Goal: Transaction & Acquisition: Purchase product/service

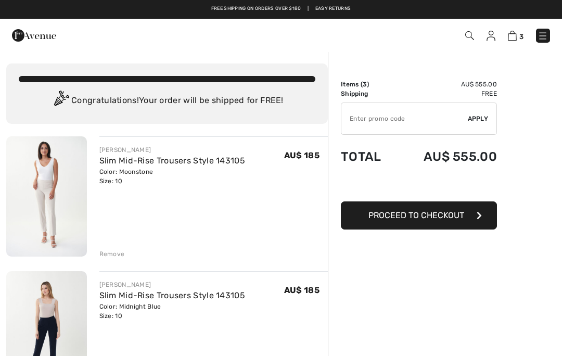
click at [443, 221] on button "Proceed to Checkout" at bounding box center [419, 215] width 156 height 28
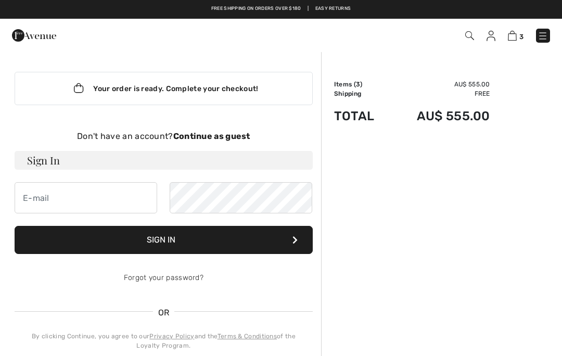
click at [226, 137] on strong "Continue as guest" at bounding box center [211, 136] width 77 height 10
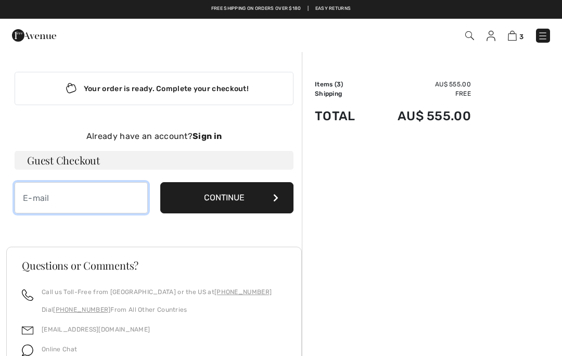
click at [55, 197] on input "email" at bounding box center [81, 197] width 133 height 31
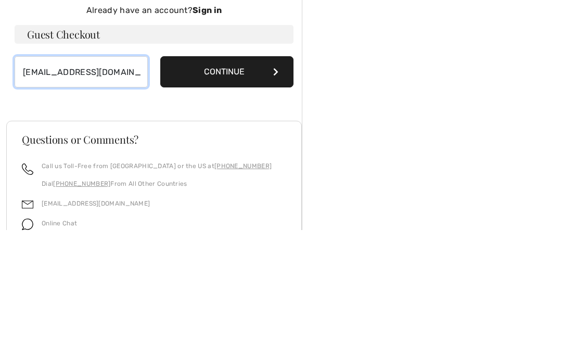
type input "shirleybellamy1@bigpond.com"
click at [237, 182] on button "Continue" at bounding box center [226, 197] width 133 height 31
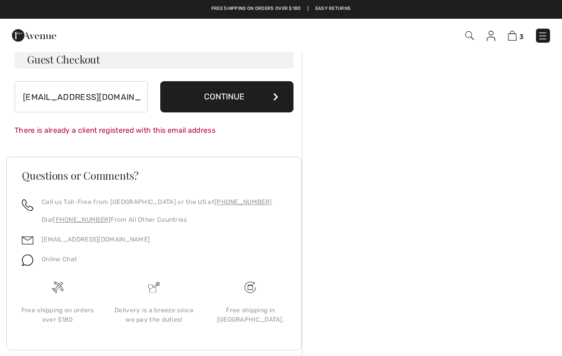
click at [272, 100] on button "Continue" at bounding box center [226, 96] width 133 height 31
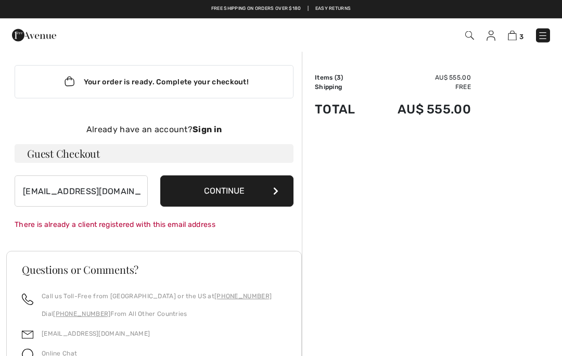
scroll to position [0, 0]
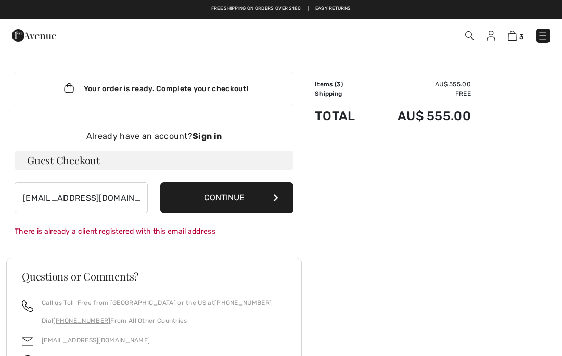
click at [252, 198] on button "Continue" at bounding box center [226, 197] width 133 height 31
click at [214, 138] on strong "Sign in" at bounding box center [207, 136] width 29 height 10
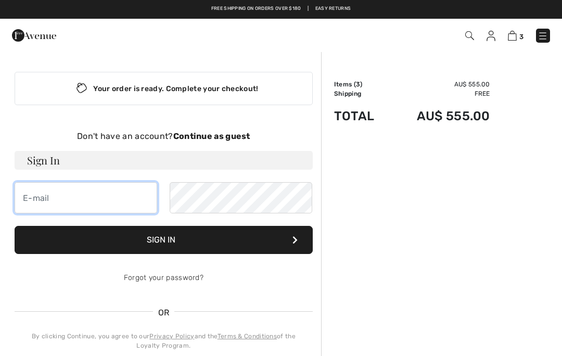
click at [88, 203] on input "email" at bounding box center [86, 197] width 143 height 31
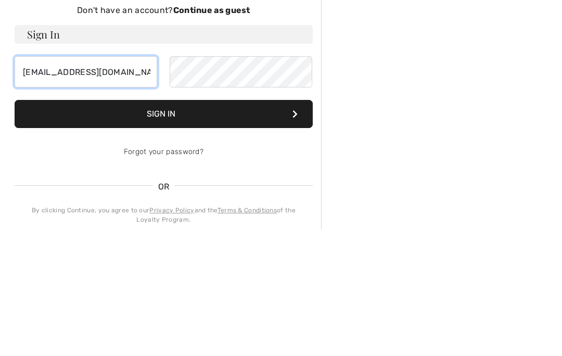
type input "[EMAIL_ADDRESS][DOMAIN_NAME]"
click at [171, 226] on button "Sign In" at bounding box center [164, 240] width 298 height 28
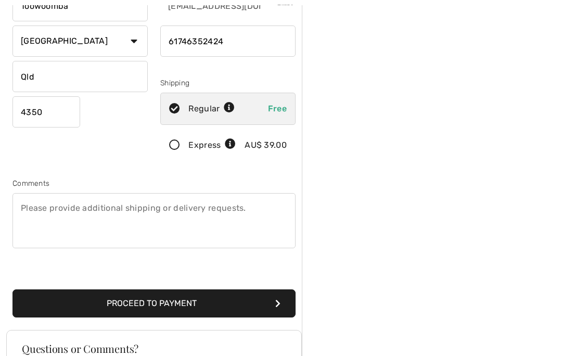
scroll to position [160, 0]
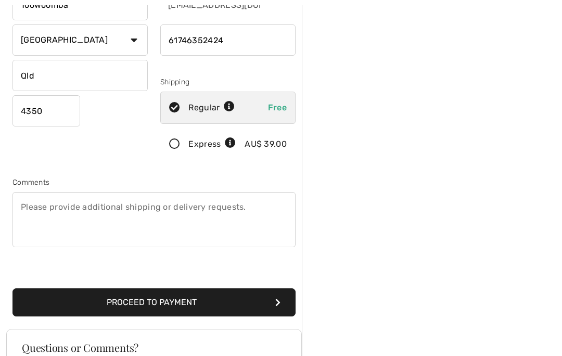
click at [47, 223] on textarea at bounding box center [153, 220] width 283 height 55
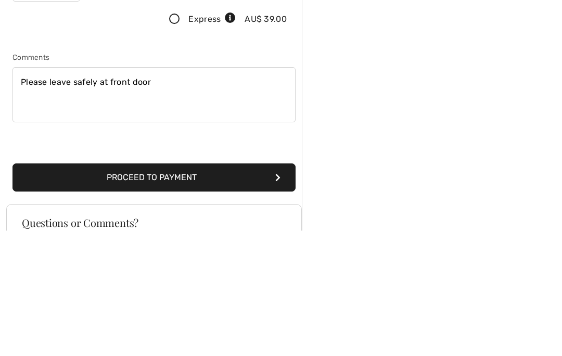
type textarea "Please leave safely at front door"
click at [222, 289] on button "Proceed to Payment" at bounding box center [153, 303] width 283 height 28
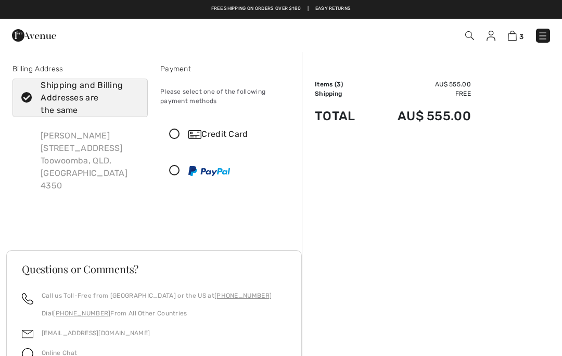
click at [176, 141] on div "Credit Card" at bounding box center [228, 134] width 134 height 31
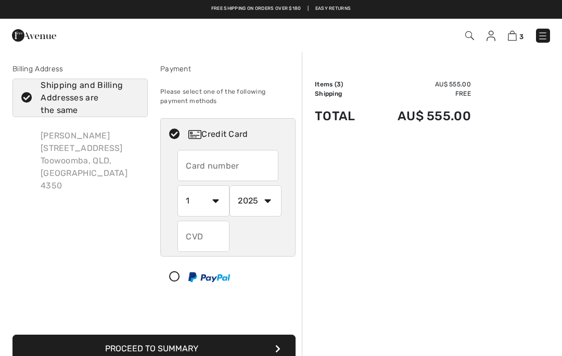
click at [201, 164] on input "text" at bounding box center [227, 165] width 101 height 31
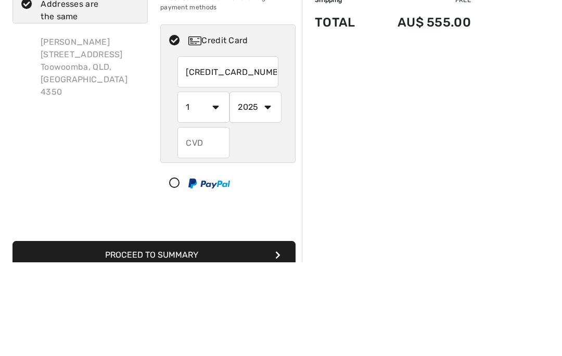
type input "[CREDIT_CARD_NUMBER]"
click at [268, 185] on select "2025 2026 2027 2028 2029 2030 2031 2032 2033 2034 2035" at bounding box center [256, 200] width 52 height 31
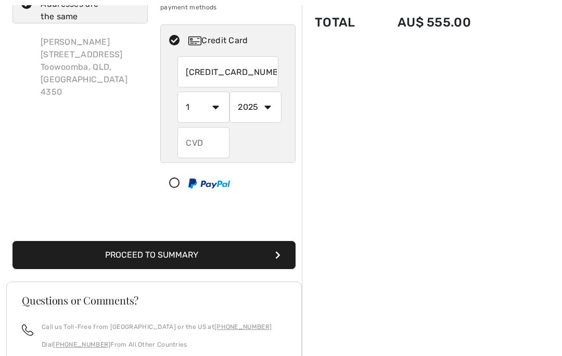
select select "2028"
click at [198, 148] on input "text" at bounding box center [203, 142] width 52 height 31
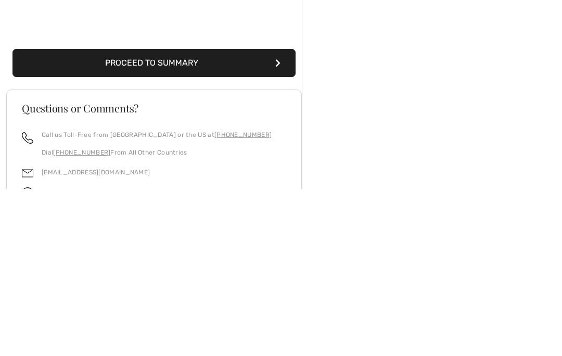
scroll to position [119, 0]
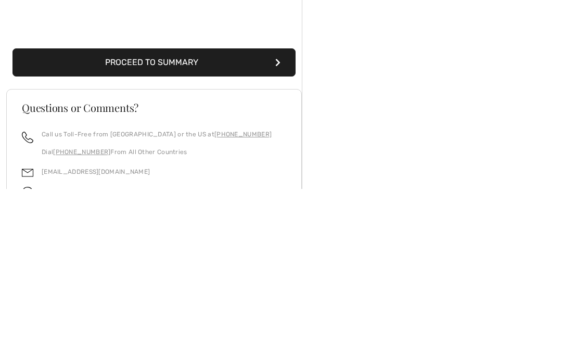
type input "193"
click at [161, 215] on button "Proceed to Summary" at bounding box center [153, 229] width 283 height 28
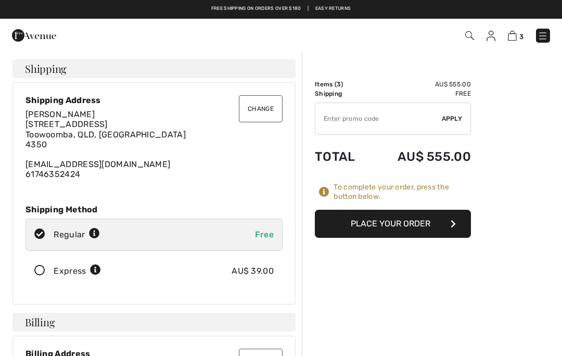
click at [261, 108] on button "Change" at bounding box center [261, 108] width 44 height 27
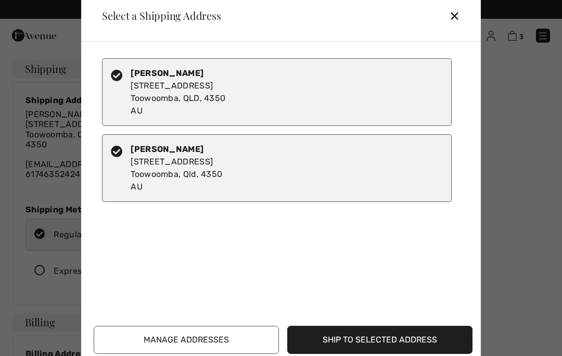
click at [462, 12] on div "✕" at bounding box center [458, 16] width 19 height 22
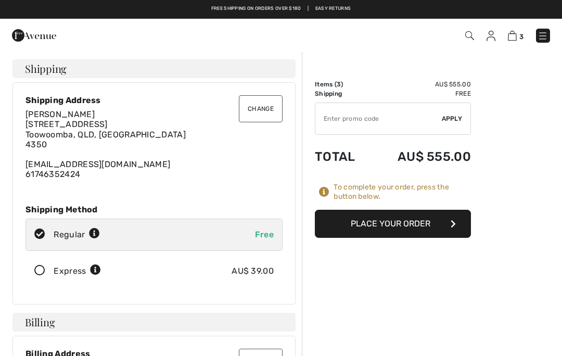
click at [79, 172] on link "61746352424" at bounding box center [53, 174] width 55 height 10
click at [417, 218] on button "Place Your Order" at bounding box center [393, 224] width 156 height 28
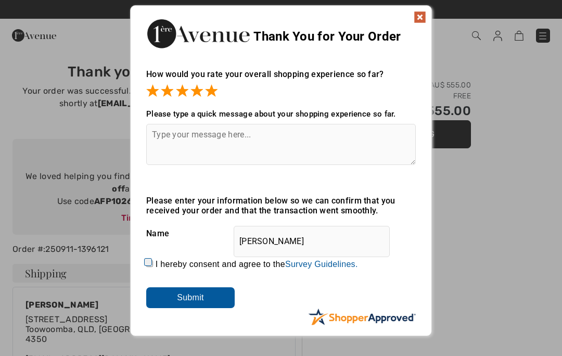
click at [416, 15] on img at bounding box center [420, 17] width 12 height 12
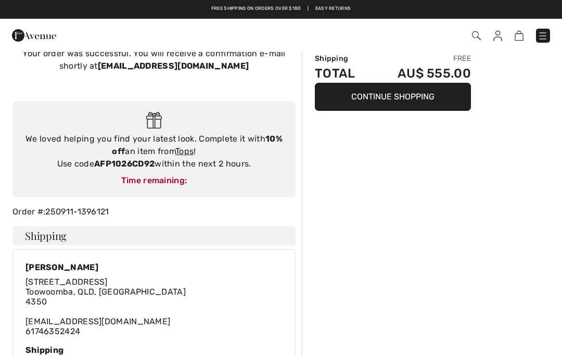
scroll to position [37, 0]
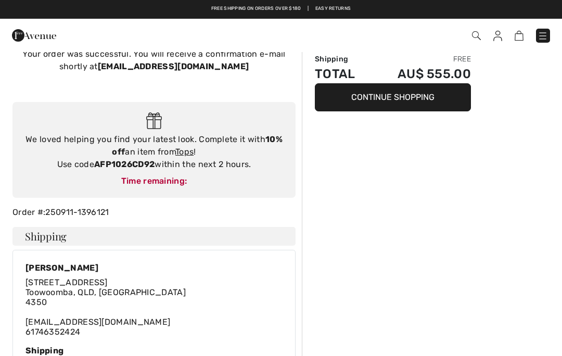
click at [180, 154] on link "Tops" at bounding box center [184, 152] width 18 height 10
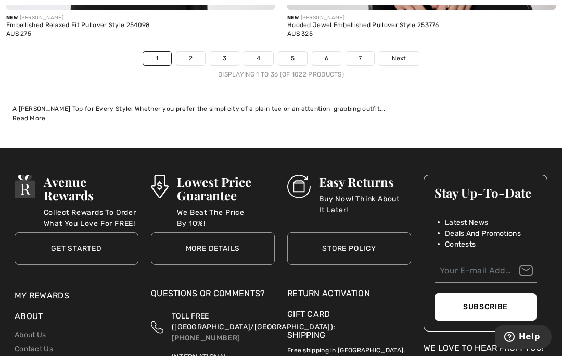
scroll to position [8418, 0]
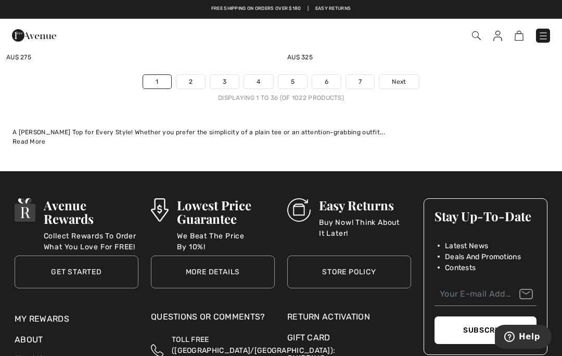
click at [186, 80] on link "2" at bounding box center [190, 82] width 29 height 14
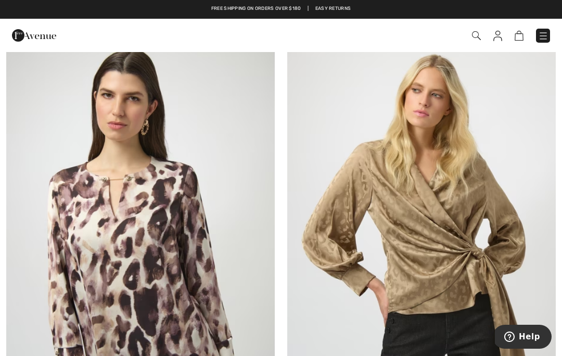
scroll to position [1445, 0]
